Goal: Find specific page/section: Find specific page/section

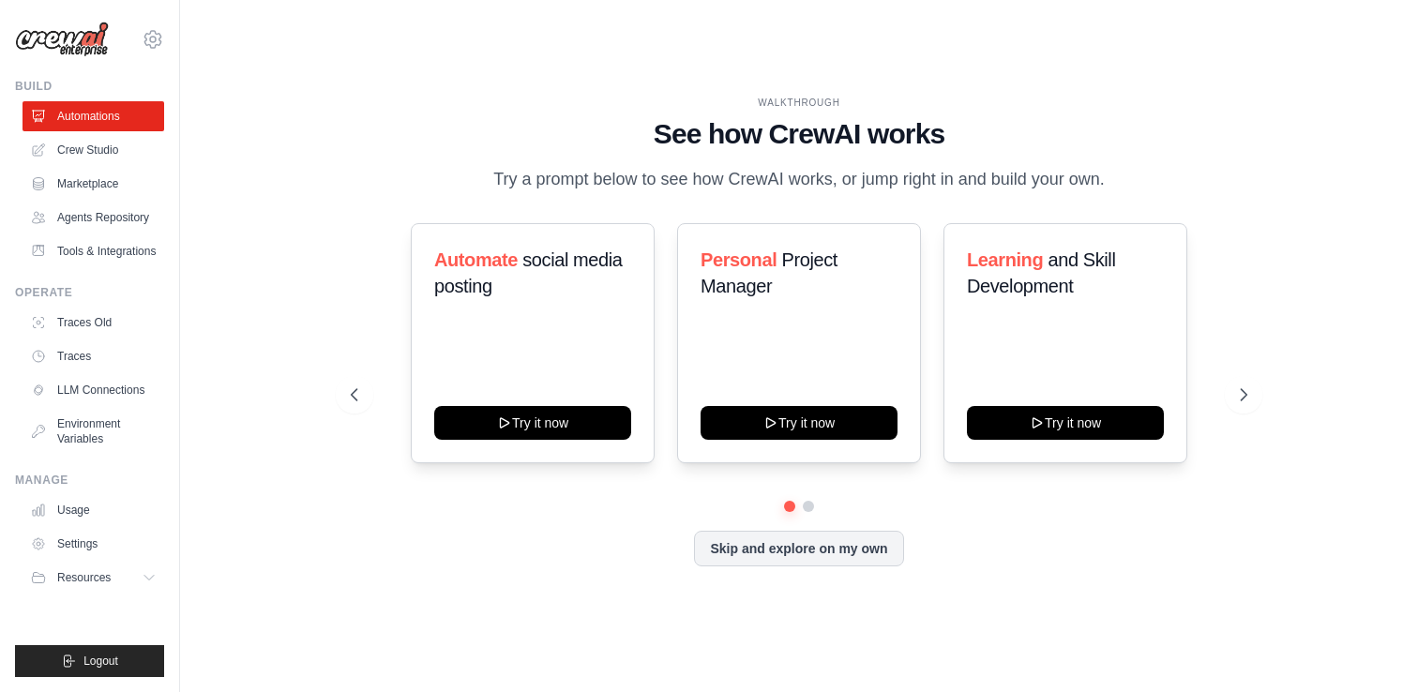
click at [69, 339] on ul "Traces Old Traces LLM Connections Environment Variables" at bounding box center [94, 381] width 142 height 146
click at [75, 325] on link "Traces Old" at bounding box center [95, 323] width 142 height 30
click at [73, 366] on link "Traces" at bounding box center [95, 356] width 142 height 30
click at [84, 356] on link "Traces" at bounding box center [95, 356] width 142 height 30
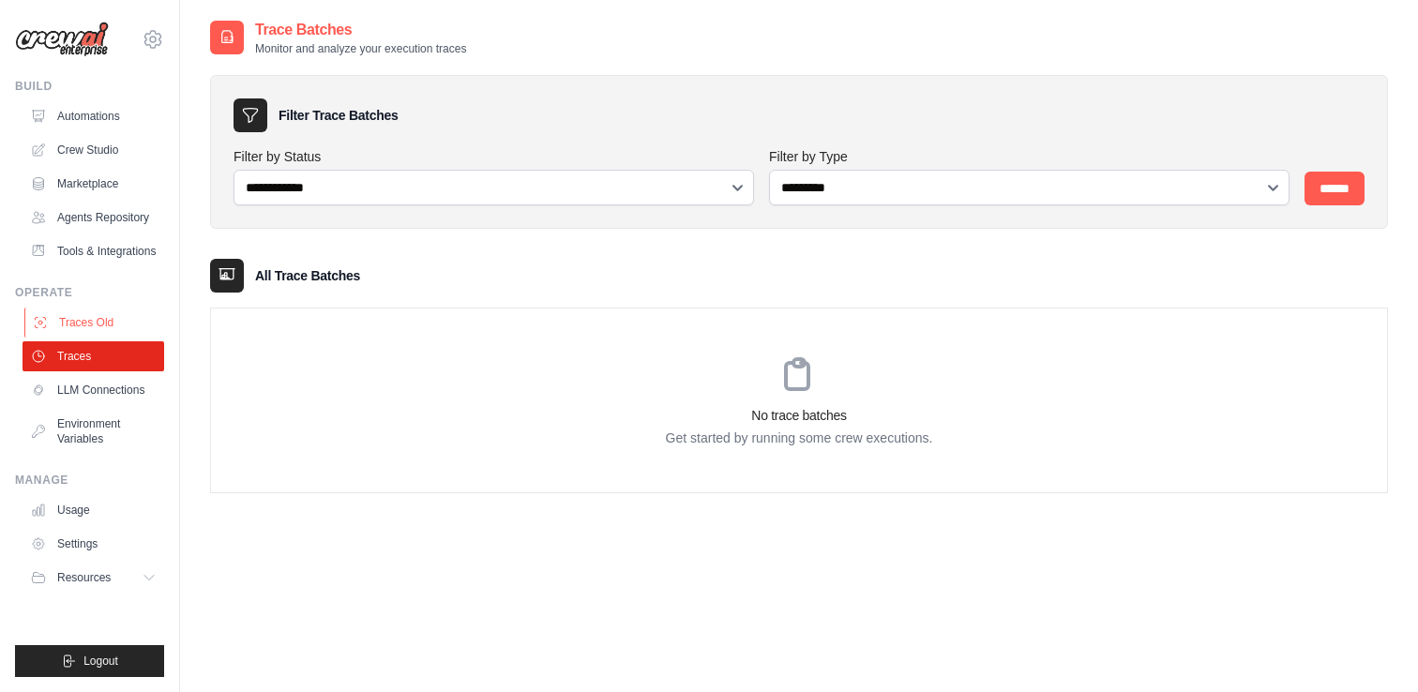
click at [77, 323] on link "Traces Old" at bounding box center [95, 323] width 142 height 30
